Goal: Task Accomplishment & Management: Manage account settings

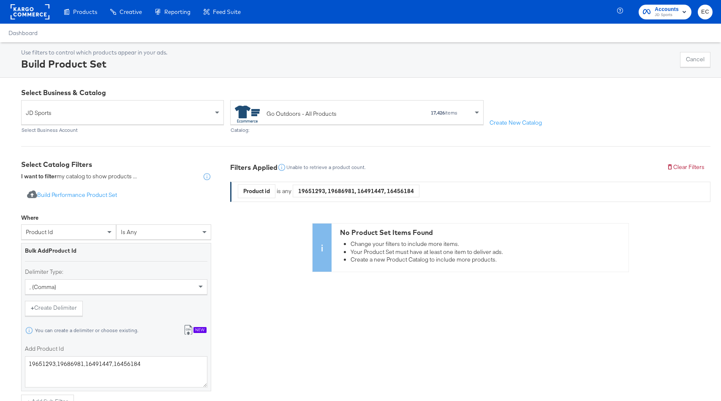
scroll to position [155, 0]
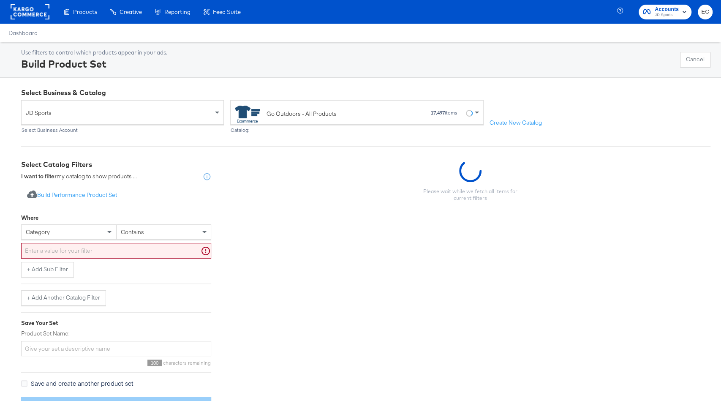
scroll to position [23, 0]
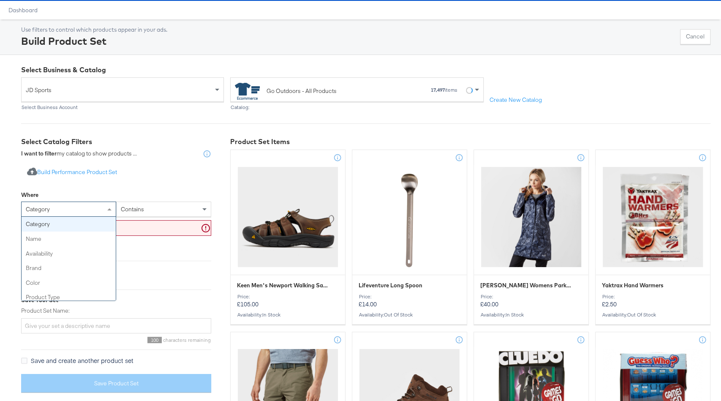
click at [101, 213] on div "category" at bounding box center [69, 209] width 94 height 14
type input "id"
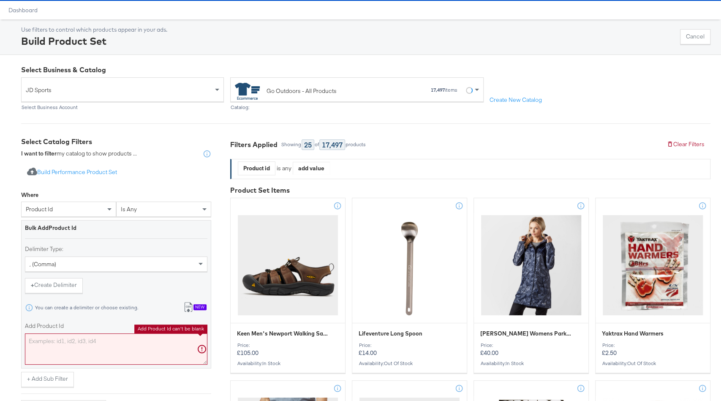
click at [57, 351] on textarea "Add Product Id" at bounding box center [116, 348] width 182 height 31
paste textarea "19651293,19686981,16491447,16456184"
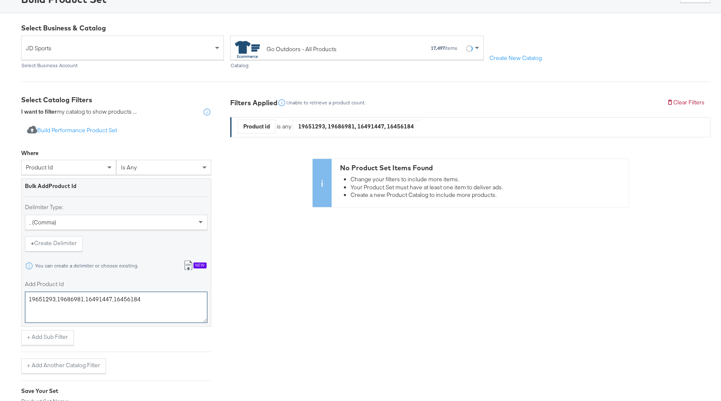
scroll to position [68, 0]
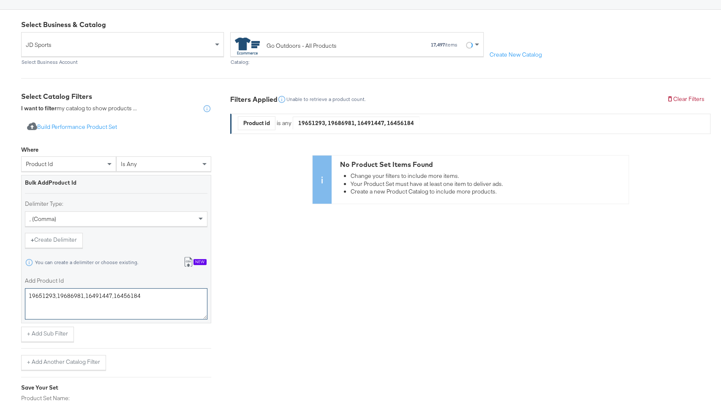
type textarea "19651293,19686981,16491447,16456184"
click at [88, 163] on div "product id" at bounding box center [69, 164] width 94 height 14
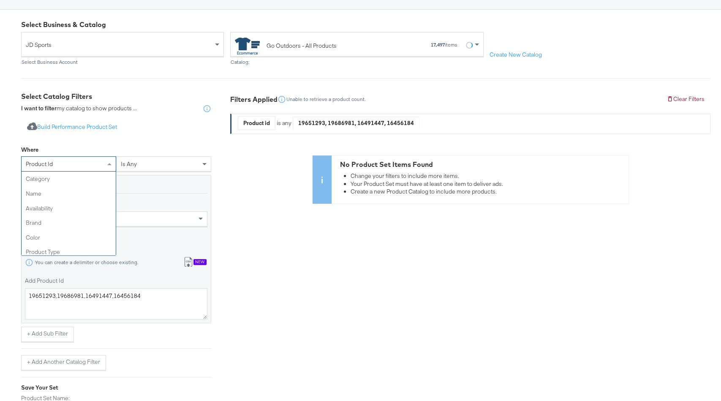
scroll to position [234, 0]
type input "id"
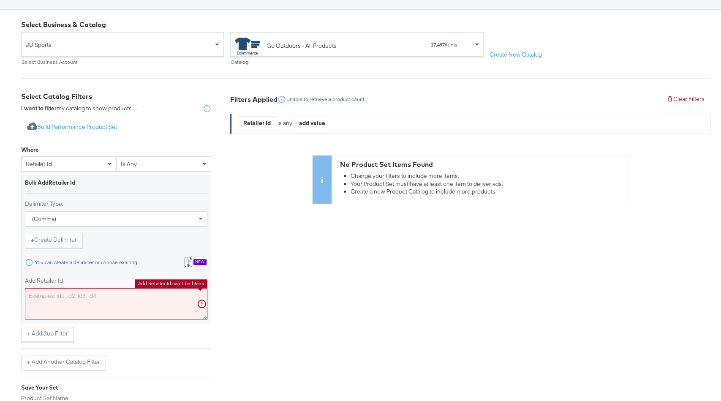
click at [92, 304] on textarea "Add Retailer Id" at bounding box center [116, 303] width 182 height 31
paste textarea "19651293,19686981,16491447,16456184"
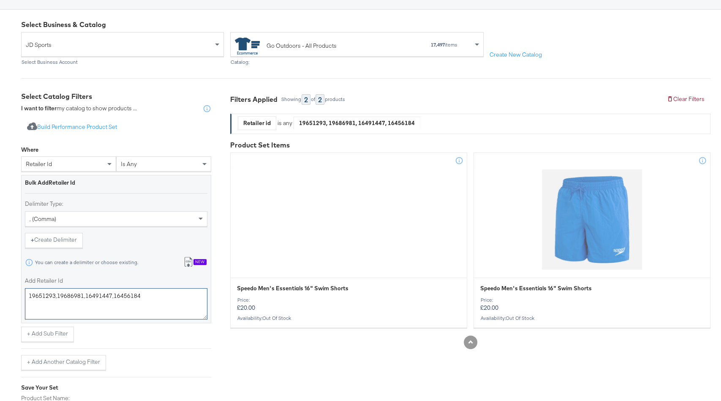
type textarea "19651293,19686981,16491447,16456184"
click at [65, 164] on div "retailer id" at bounding box center [69, 164] width 94 height 14
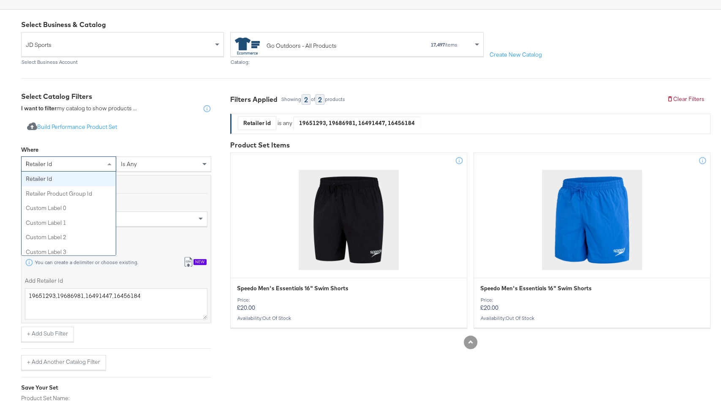
scroll to position [48, 0]
type input "id"
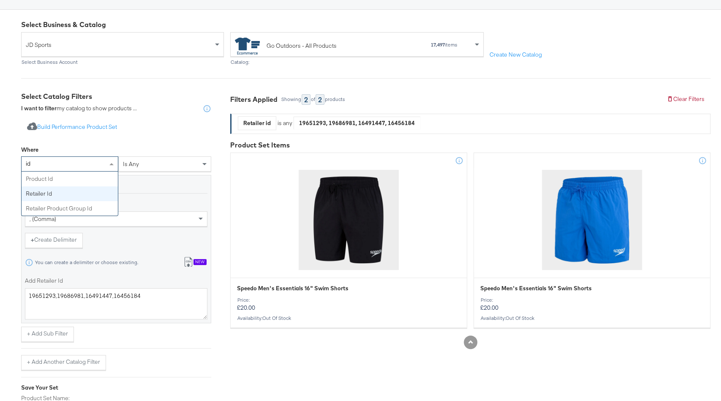
scroll to position [0, 0]
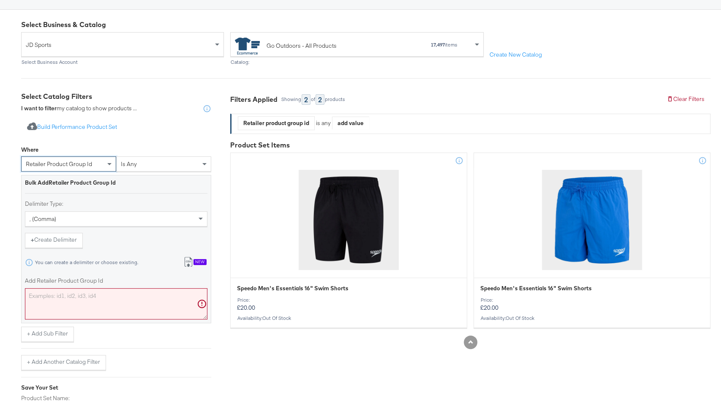
click at [82, 300] on textarea "Add Retailer Product Group Id" at bounding box center [116, 303] width 182 height 31
paste textarea "19651293,19686981,16491447,16456184"
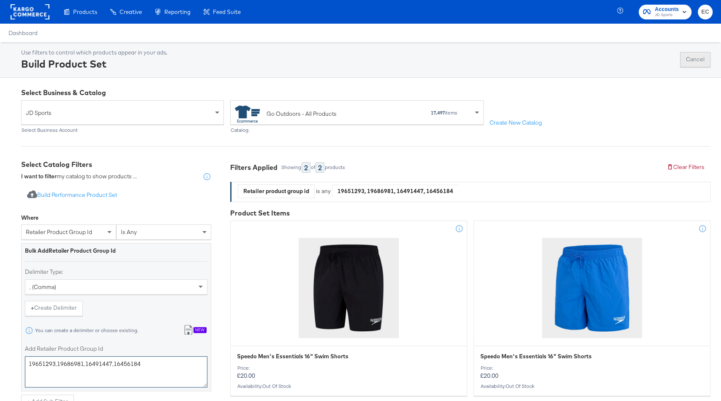
type textarea "19651293,19686981,16491447,16456184"
click at [688, 57] on button "Cancel" at bounding box center [695, 59] width 30 height 15
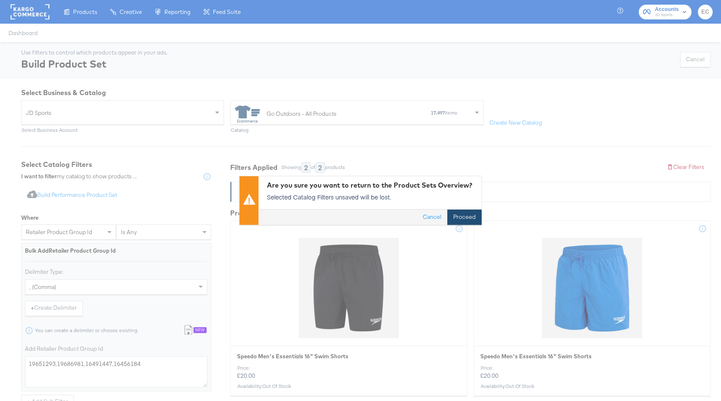
click at [465, 215] on button "Proceed" at bounding box center [464, 217] width 34 height 15
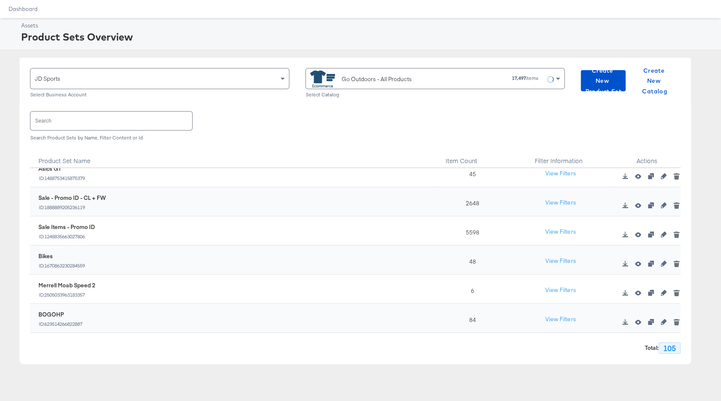
scroll to position [61, 0]
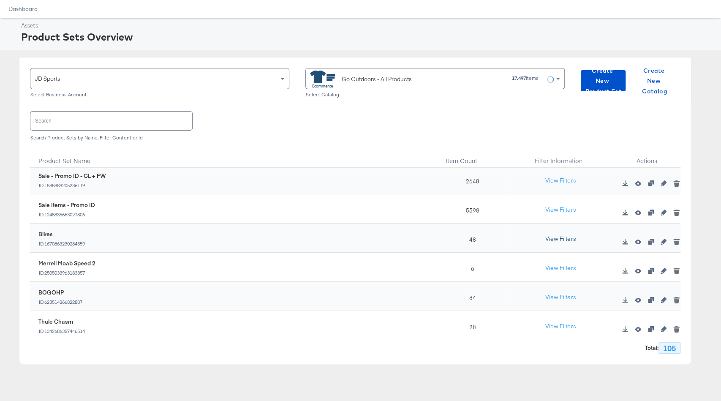
click at [562, 237] on button "View Filters" at bounding box center [560, 238] width 42 height 15
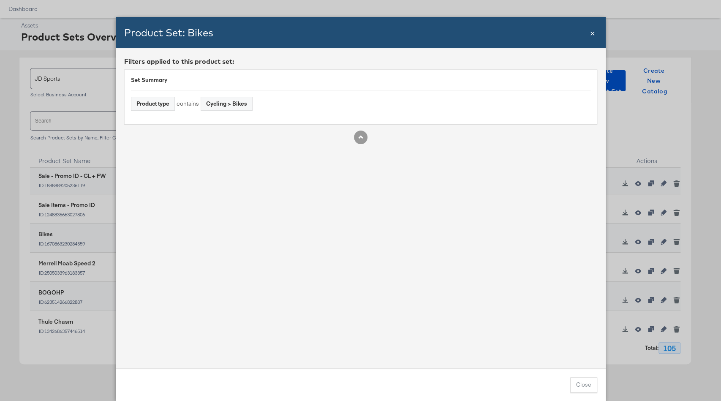
click at [591, 33] on span "×" at bounding box center [592, 32] width 5 height 11
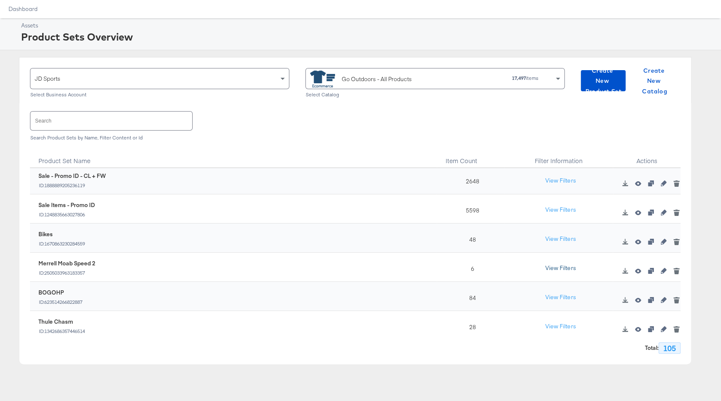
click at [571, 267] on button "View Filters" at bounding box center [560, 268] width 42 height 15
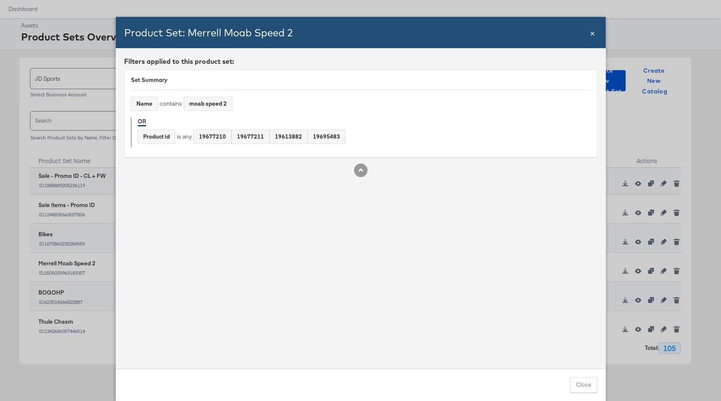
click at [594, 32] on span "×" at bounding box center [592, 32] width 5 height 11
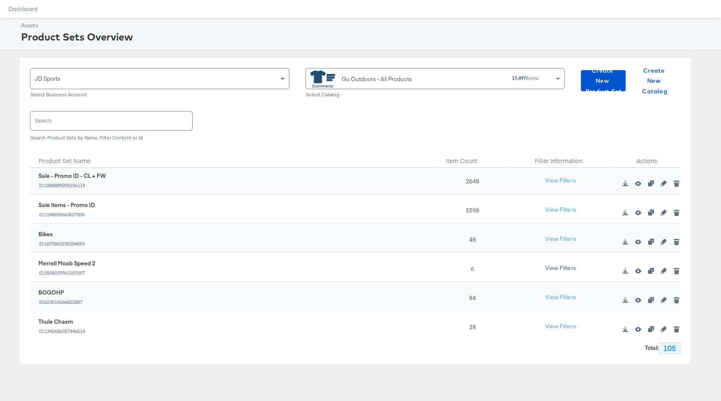
scroll to position [0, 0]
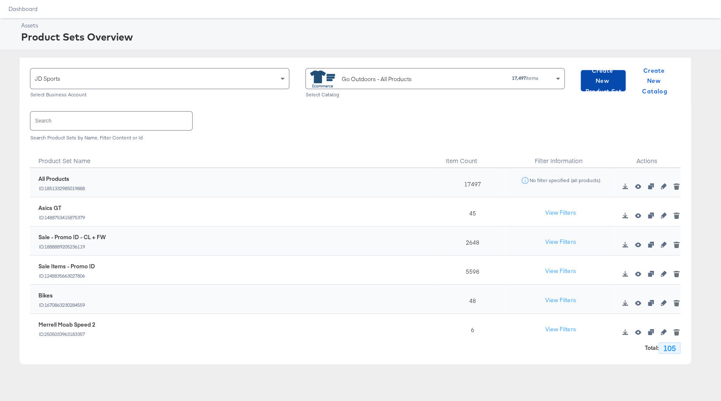
click at [606, 76] on span "Create New Product Set" at bounding box center [603, 80] width 38 height 31
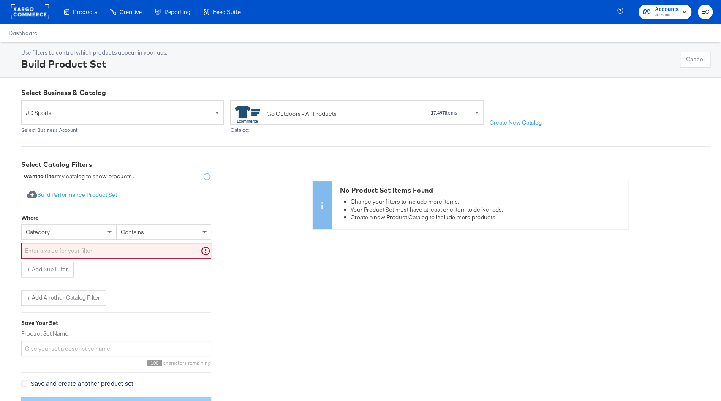
click at [84, 232] on div "category" at bounding box center [69, 232] width 94 height 14
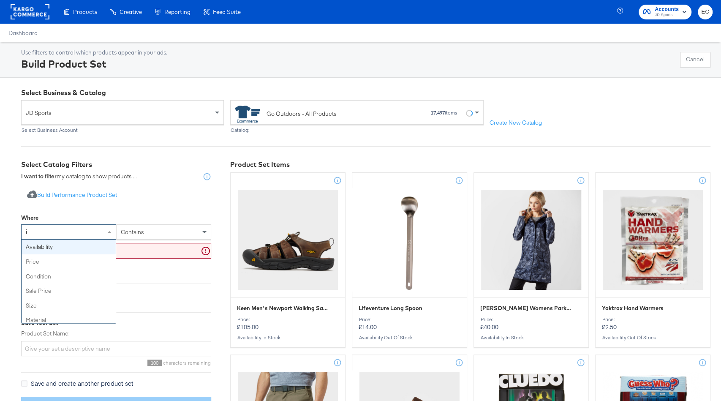
type input "id"
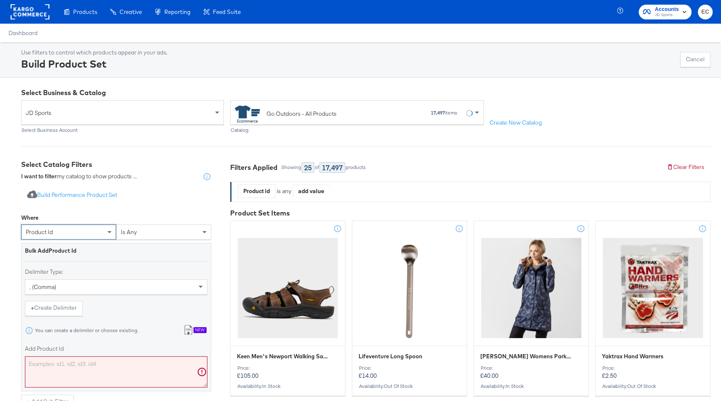
click at [74, 358] on textarea "Add Product Id" at bounding box center [116, 371] width 182 height 31
paste textarea "19651293,19686981,16491447,16456184"
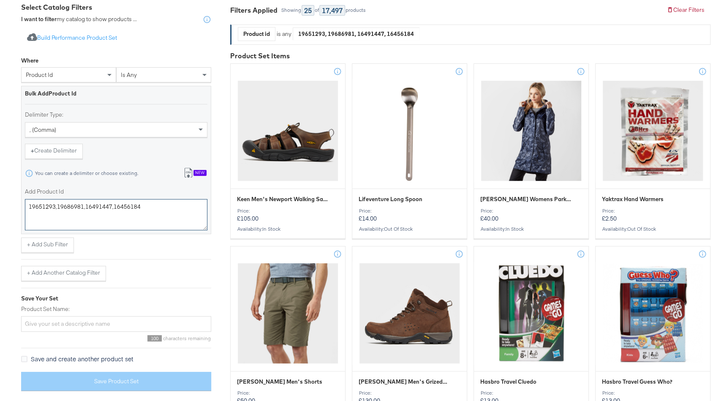
scroll to position [155, 0]
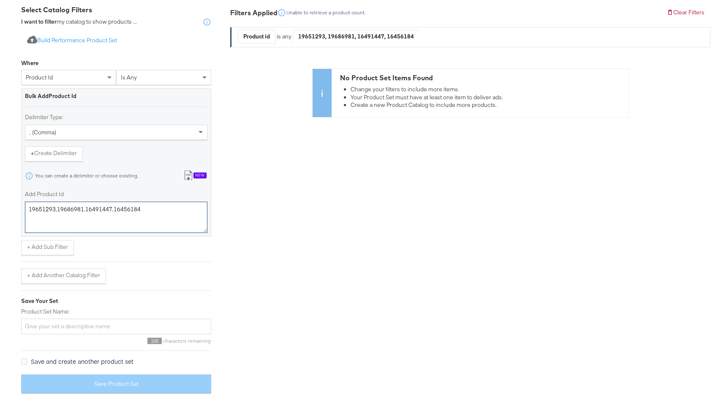
type textarea "19651293,19686981,16491447,16456184"
click at [77, 79] on div "product id" at bounding box center [69, 77] width 94 height 14
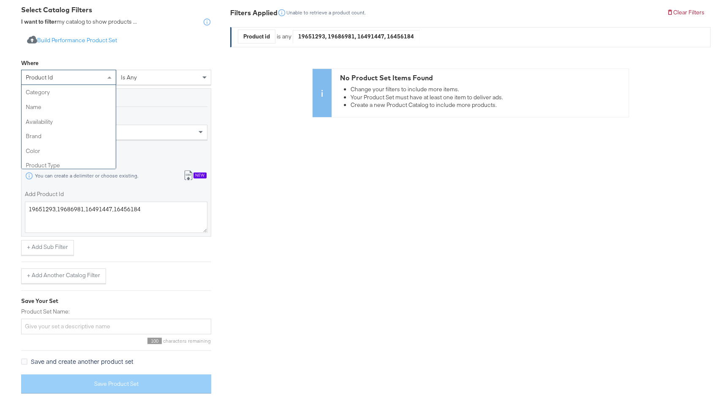
scroll to position [234, 0]
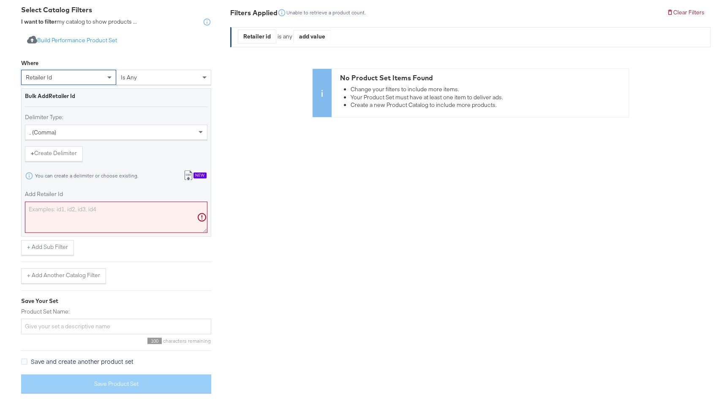
click at [93, 199] on div "Add Retailer Id" at bounding box center [116, 211] width 182 height 42
click at [94, 207] on textarea "Add Retailer Id" at bounding box center [116, 216] width 182 height 31
paste textarea "19651293,19686981,16491447,16456184"
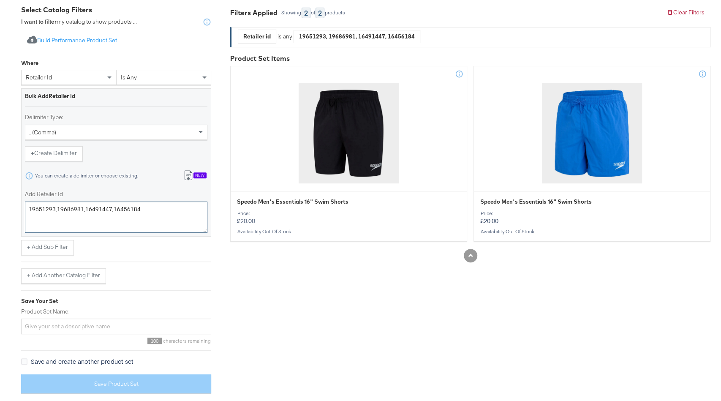
type textarea "19651293,19686981,16491447,16456184"
click at [83, 327] on input "Product Set Name:" at bounding box center [116, 326] width 190 height 16
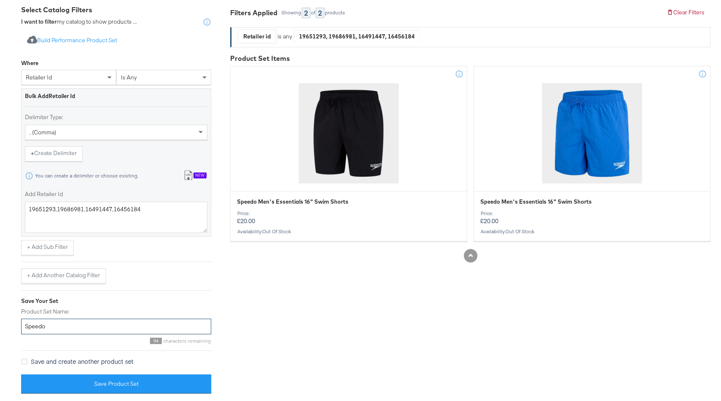
type input "Speedo"
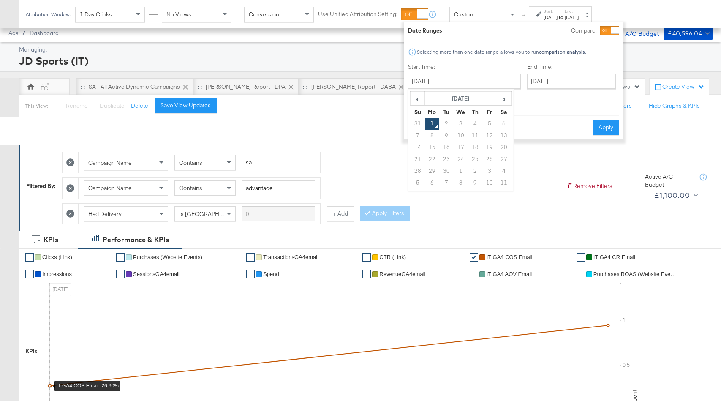
scroll to position [324, 0]
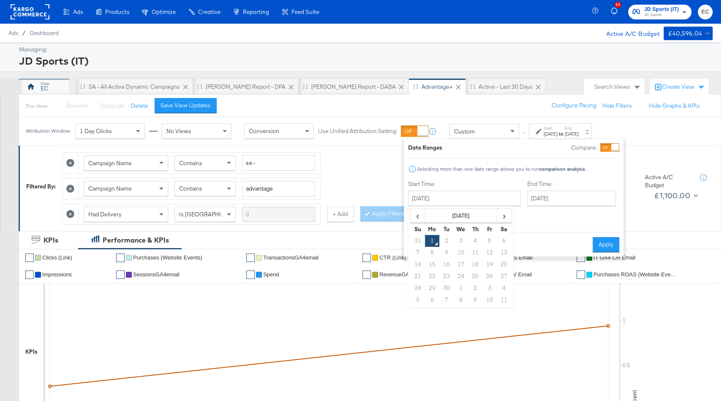
click at [45, 84] on div "EC" at bounding box center [45, 88] width 8 height 8
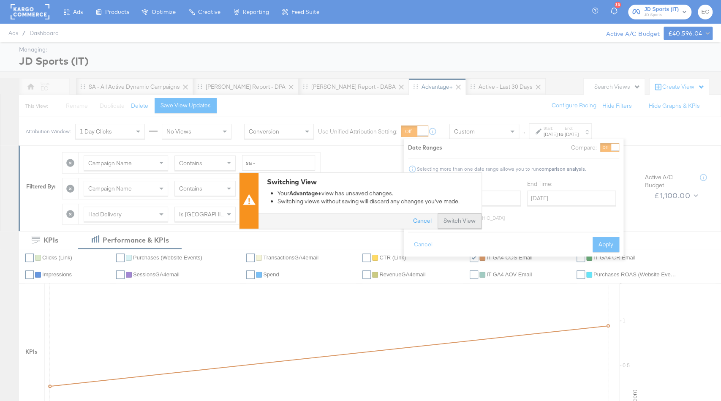
click at [465, 220] on button "Switch View" at bounding box center [460, 220] width 44 height 15
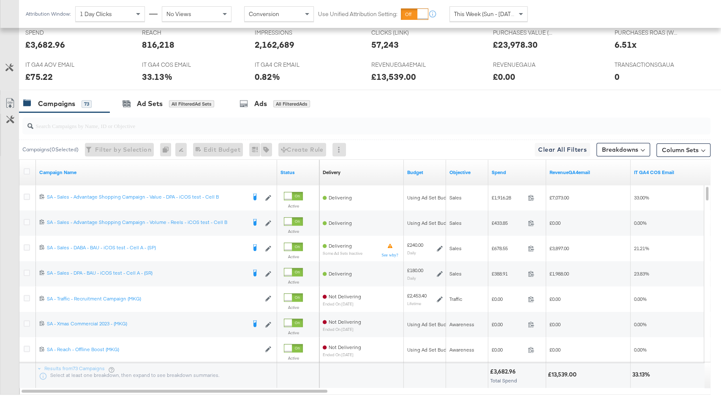
scroll to position [408, 0]
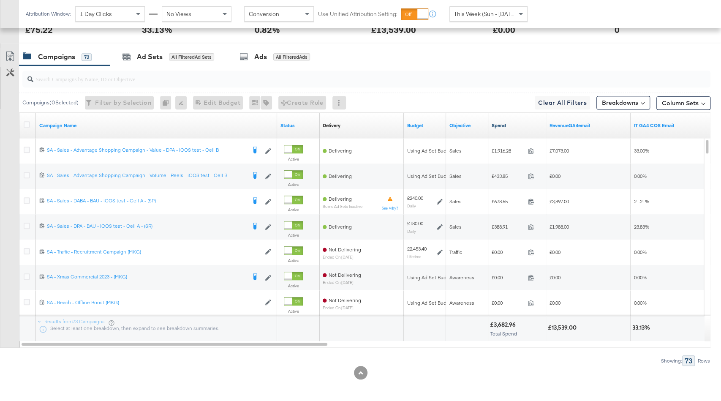
click at [506, 122] on link "Spend" at bounding box center [517, 125] width 51 height 7
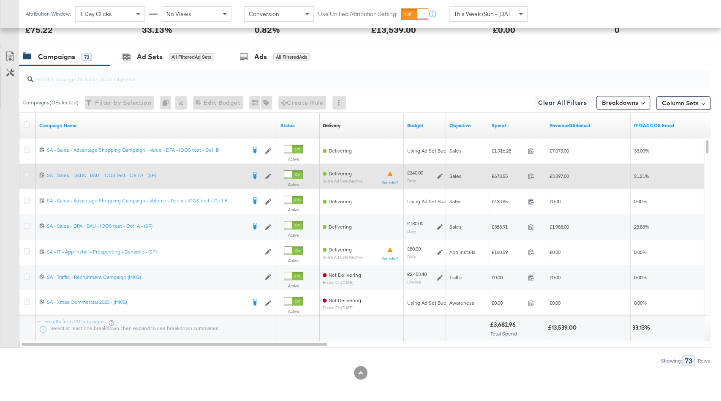
click at [27, 175] on icon at bounding box center [27, 175] width 6 height 6
click at [0, 0] on input "checkbox" at bounding box center [0, 0] width 0 height 0
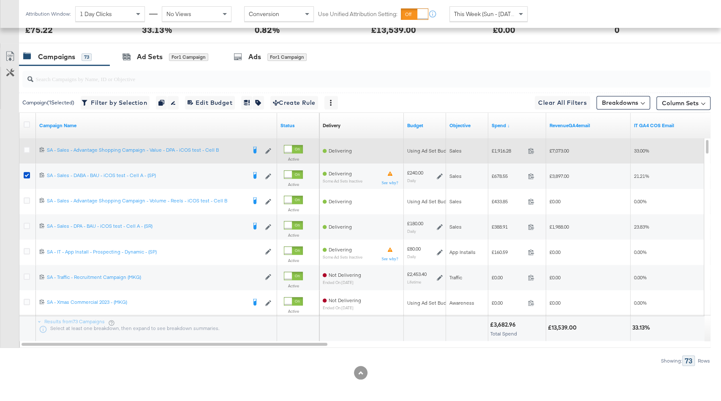
click at [27, 151] on div at bounding box center [28, 151] width 9 height 8
click at [25, 148] on icon at bounding box center [27, 150] width 6 height 6
click at [0, 0] on input "checkbox" at bounding box center [0, 0] width 0 height 0
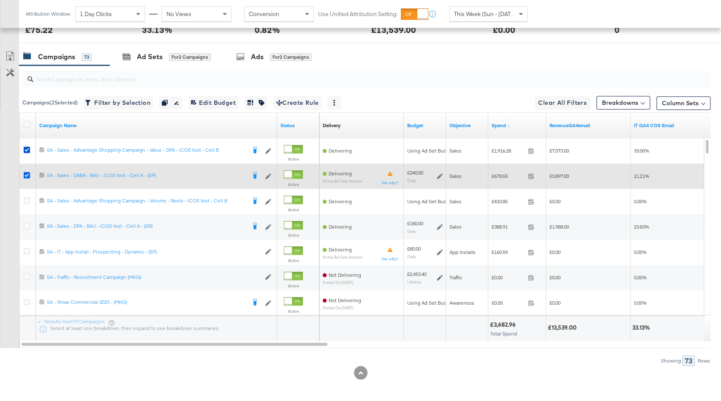
click at [27, 172] on icon at bounding box center [27, 175] width 6 height 6
click at [0, 0] on input "checkbox" at bounding box center [0, 0] width 0 height 0
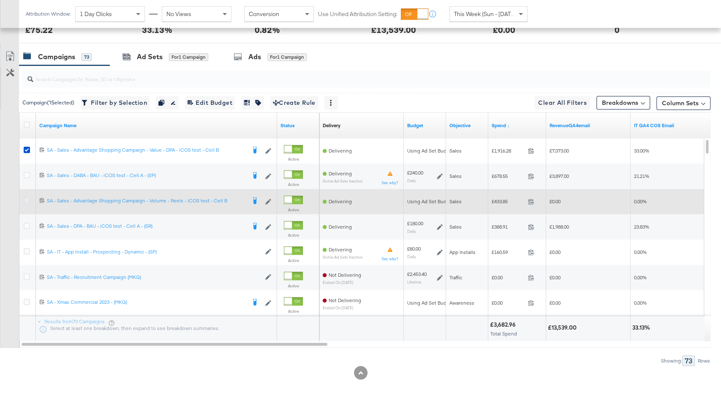
click at [27, 197] on icon at bounding box center [27, 200] width 6 height 6
click at [0, 0] on input "checkbox" at bounding box center [0, 0] width 0 height 0
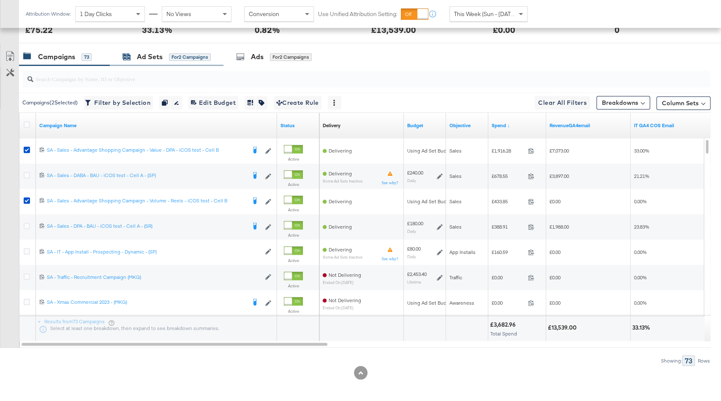
click at [182, 56] on div "for 2 Campaigns" at bounding box center [190, 57] width 42 height 8
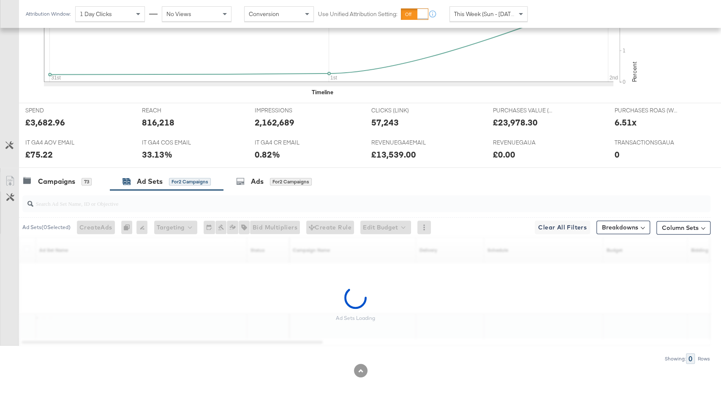
scroll to position [281, 0]
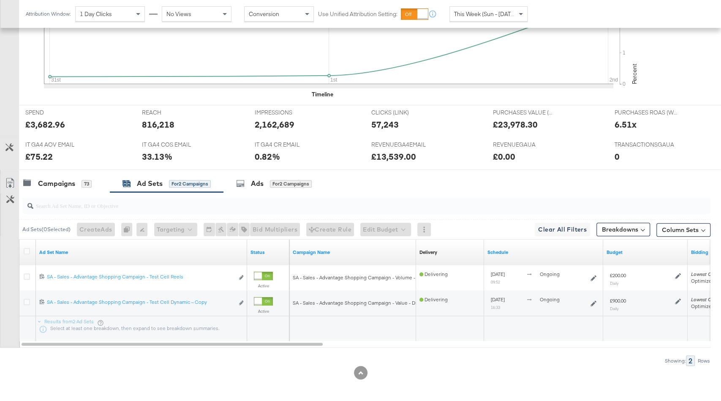
click at [487, 17] on span "This Week (Sun - [DATE])" at bounding box center [485, 14] width 63 height 8
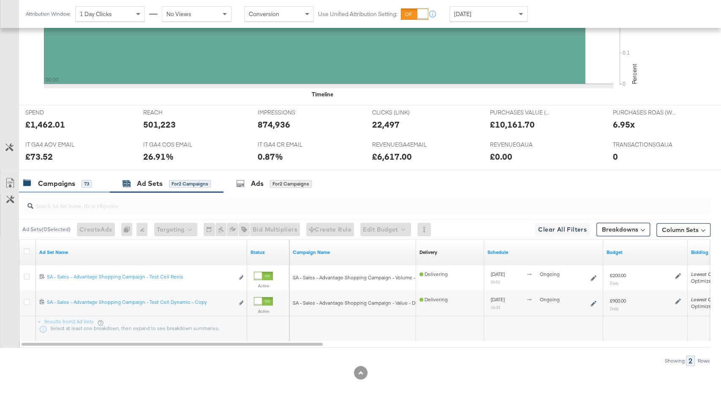
click at [73, 186] on div "Campaigns" at bounding box center [56, 184] width 37 height 10
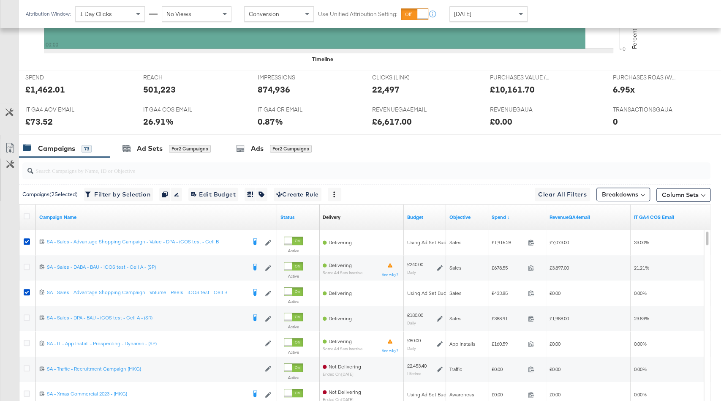
scroll to position [326, 0]
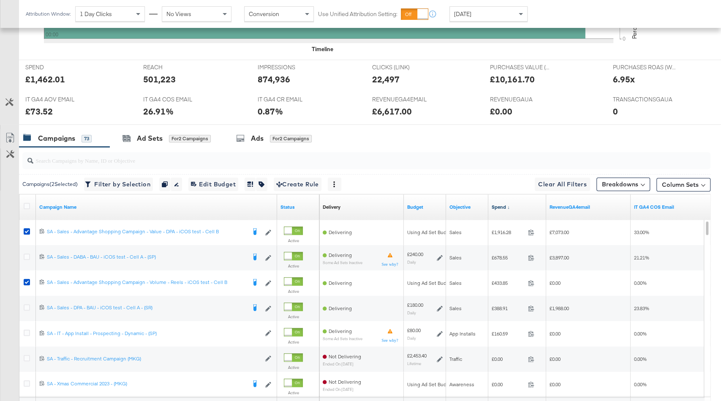
click at [520, 204] on link "Spend ↓" at bounding box center [517, 207] width 51 height 7
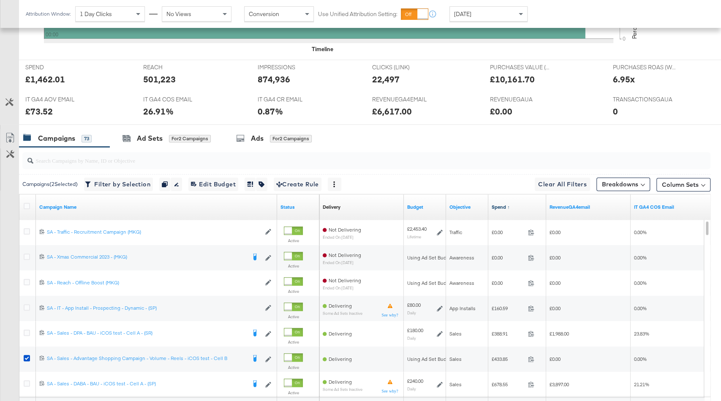
click at [520, 204] on link "Spend ↑" at bounding box center [517, 207] width 51 height 7
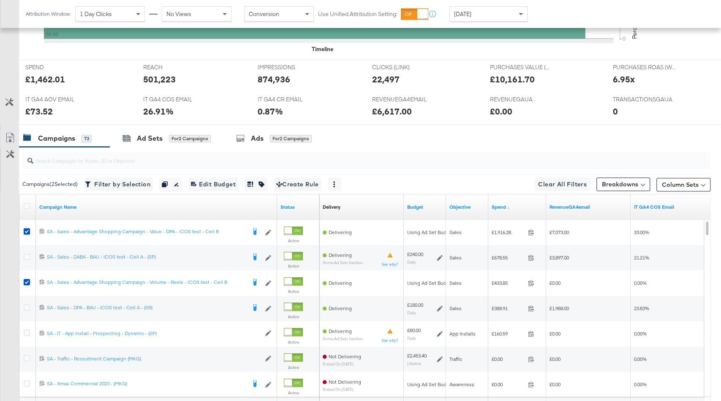
click at [468, 10] on span "[DATE]" at bounding box center [462, 14] width 17 height 8
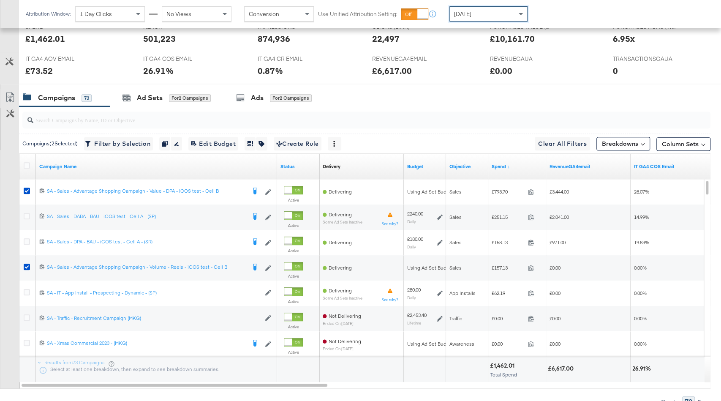
scroll to position [386, 0]
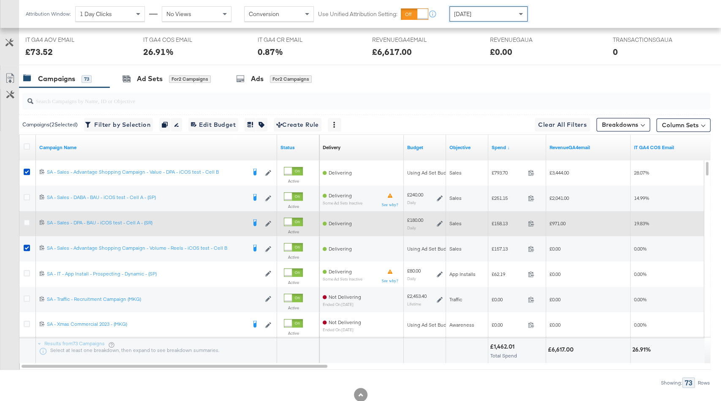
click at [441, 220] on icon at bounding box center [440, 223] width 6 height 6
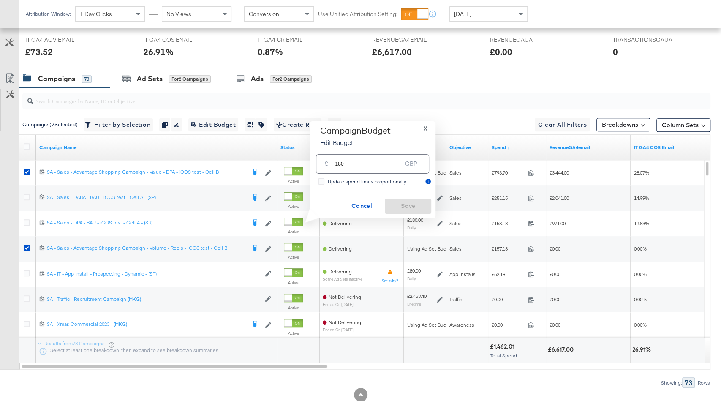
click at [375, 162] on input "180" at bounding box center [368, 160] width 67 height 18
type input "200"
click at [401, 204] on span "Save" at bounding box center [408, 206] width 40 height 11
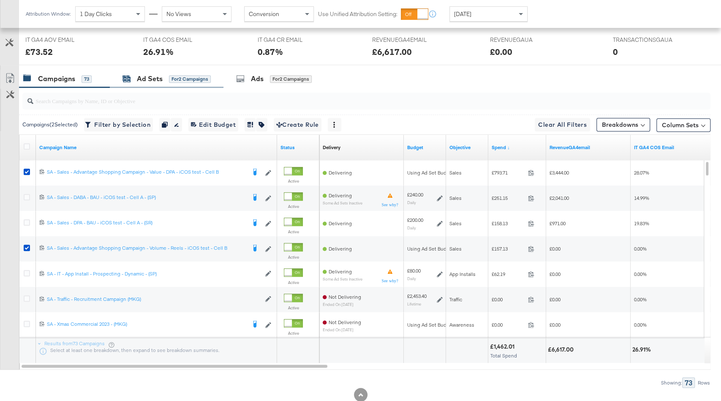
click at [168, 74] on div "Ad Sets for 2 Campaigns" at bounding box center [166, 79] width 88 height 10
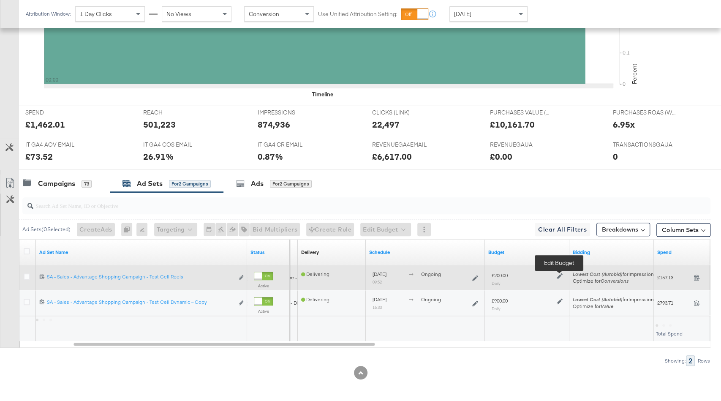
click at [558, 273] on icon at bounding box center [560, 276] width 6 height 6
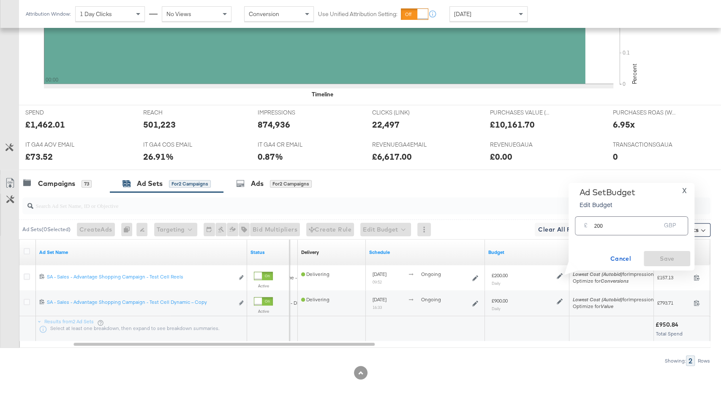
click at [599, 223] on input "200" at bounding box center [627, 222] width 67 height 18
type input "240"
click at [675, 258] on span "Save" at bounding box center [667, 258] width 40 height 11
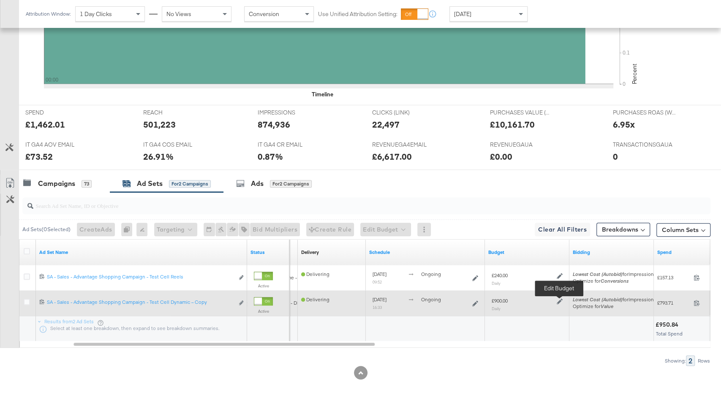
click at [559, 299] on icon at bounding box center [560, 301] width 6 height 6
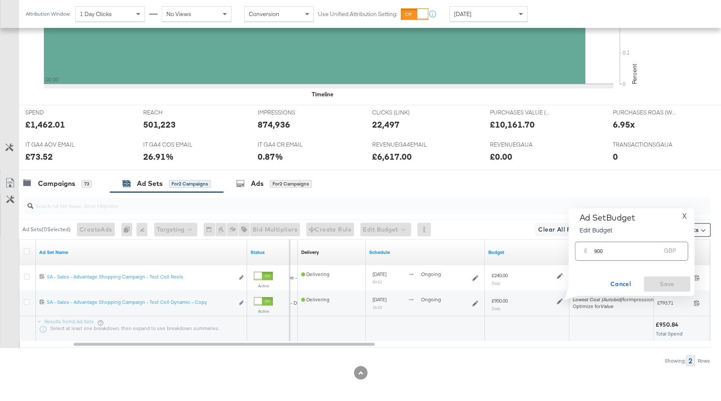
drag, startPoint x: 595, startPoint y: 254, endPoint x: 581, endPoint y: 253, distance: 14.4
click at [581, 253] on div "£ 900 GBP" at bounding box center [631, 251] width 113 height 19
type input "1000"
click at [670, 283] on span "Save" at bounding box center [667, 284] width 40 height 11
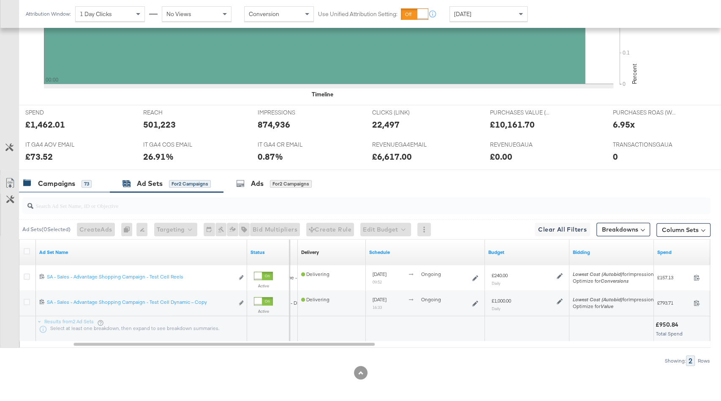
click at [60, 174] on div "Campaigns 73" at bounding box center [64, 183] width 91 height 18
